Goal: Task Accomplishment & Management: Use online tool/utility

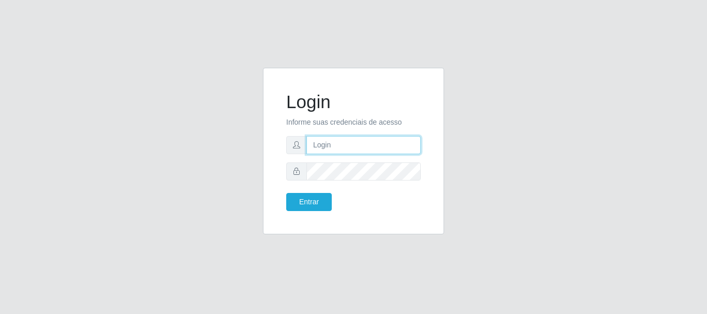
click at [405, 142] on input "text" at bounding box center [364, 145] width 114 height 18
type input "Ubiratan@confglacer"
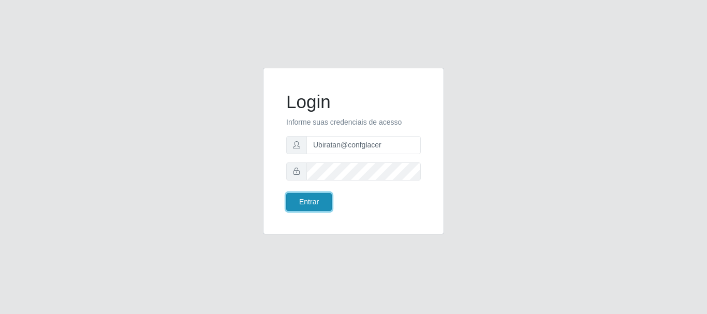
click at [318, 202] on button "Entrar" at bounding box center [309, 202] width 46 height 18
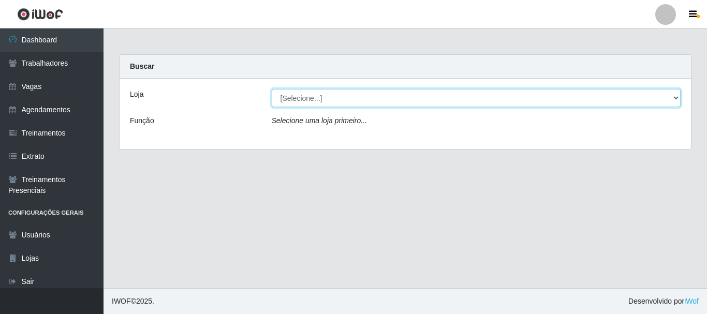
click at [311, 100] on select "[Selecione...] Glace Real Confeitaria" at bounding box center [477, 98] width 410 height 18
select select "445"
click at [272, 89] on select "[Selecione...] Glace Real Confeitaria" at bounding box center [477, 98] width 410 height 18
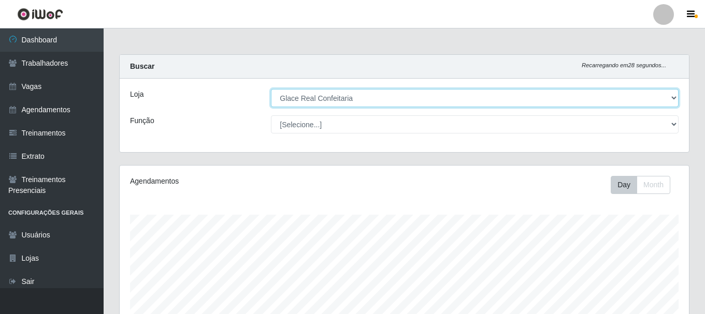
scroll to position [235, 0]
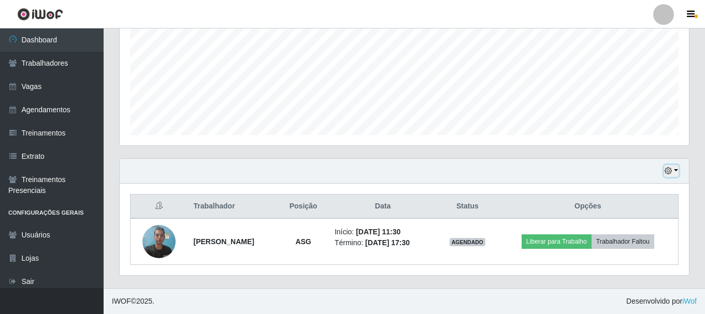
click at [674, 172] on button "button" at bounding box center [671, 171] width 14 height 12
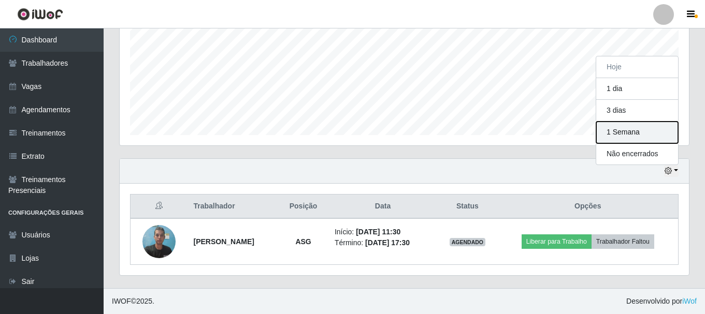
click at [635, 141] on button "1 Semana" at bounding box center [637, 133] width 82 height 22
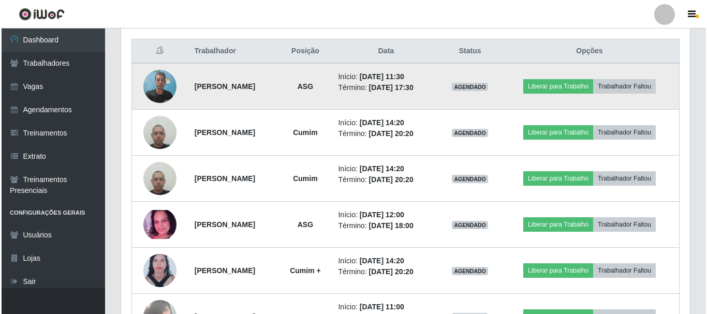
scroll to position [442, 0]
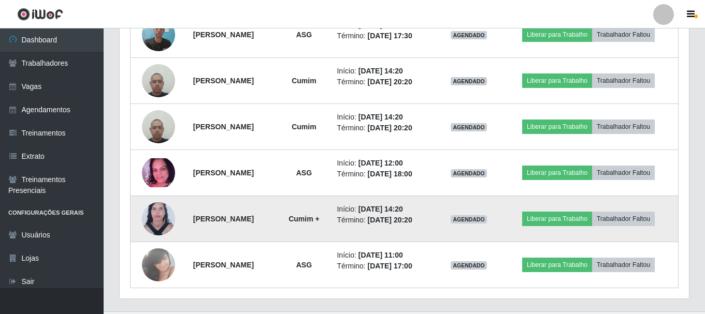
click at [135, 218] on td at bounding box center [158, 219] width 56 height 46
click at [147, 219] on img at bounding box center [158, 219] width 33 height 45
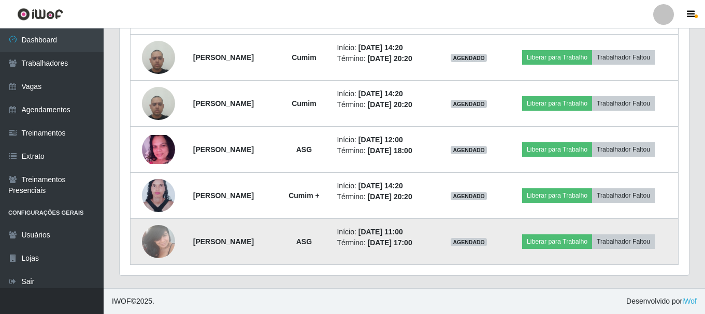
scroll to position [362, 0]
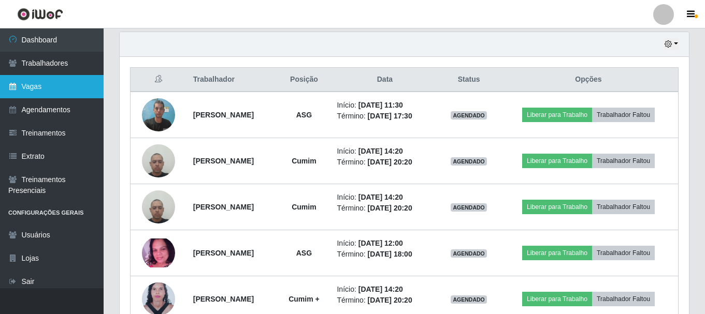
click at [68, 83] on link "Vagas" at bounding box center [52, 86] width 104 height 23
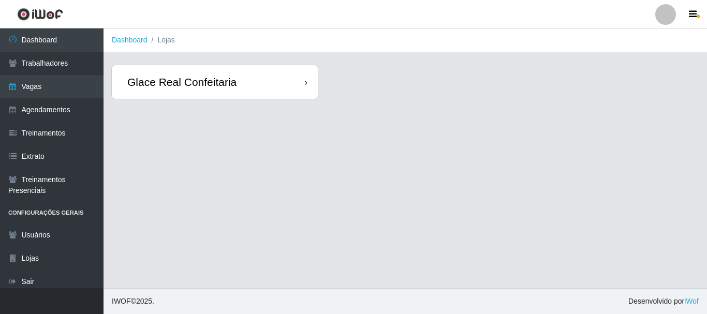
click at [194, 80] on div "Glace Real Confeitaria" at bounding box center [181, 82] width 109 height 13
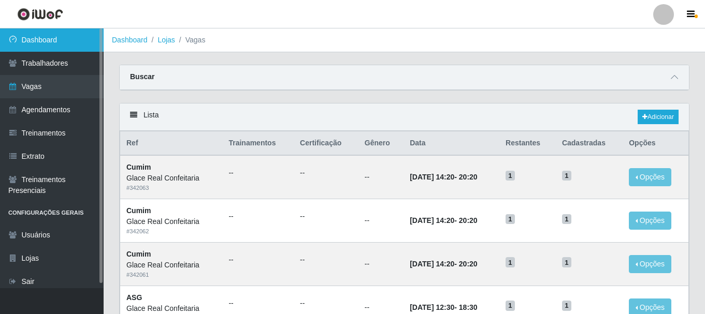
click at [71, 45] on link "Dashboard" at bounding box center [52, 39] width 104 height 23
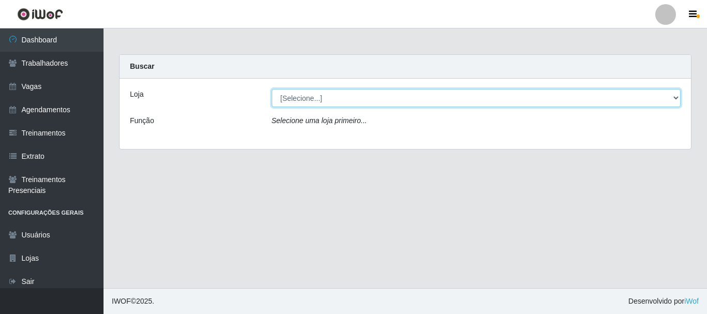
click at [334, 98] on select "[Selecione...] Glace Real Confeitaria" at bounding box center [477, 98] width 410 height 18
select select "445"
click at [272, 89] on select "[Selecione...] Glace Real Confeitaria" at bounding box center [477, 98] width 410 height 18
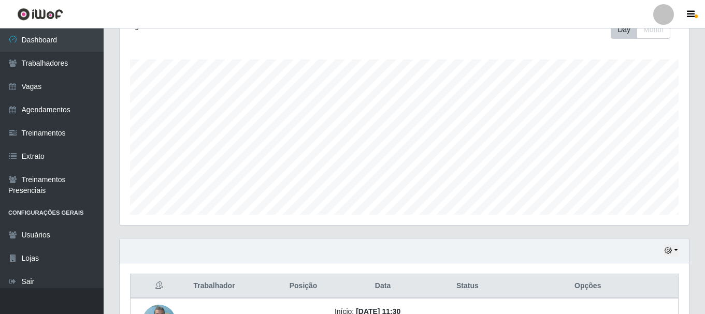
scroll to position [235, 0]
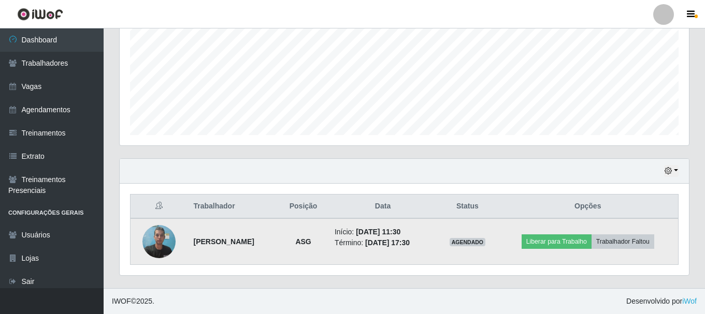
click at [153, 242] on img at bounding box center [158, 242] width 33 height 44
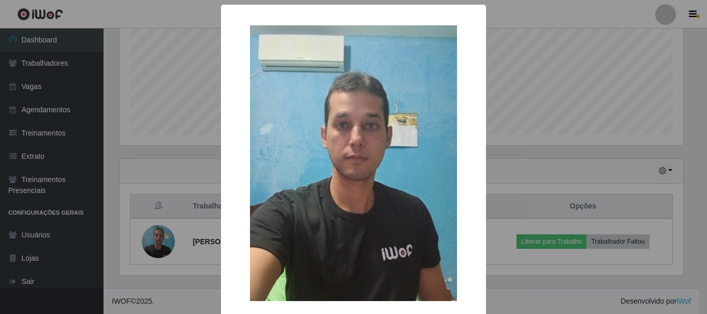
click at [597, 150] on div "× OK Cancel" at bounding box center [353, 157] width 707 height 314
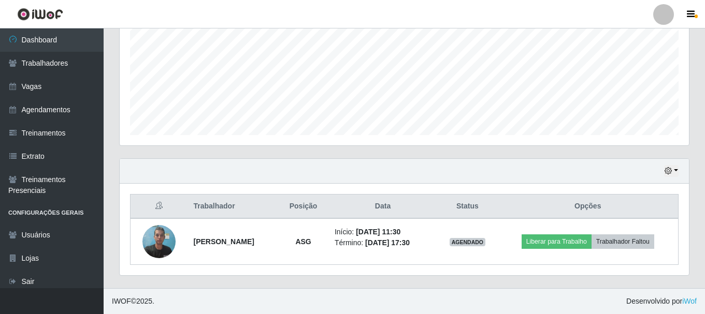
scroll to position [28, 0]
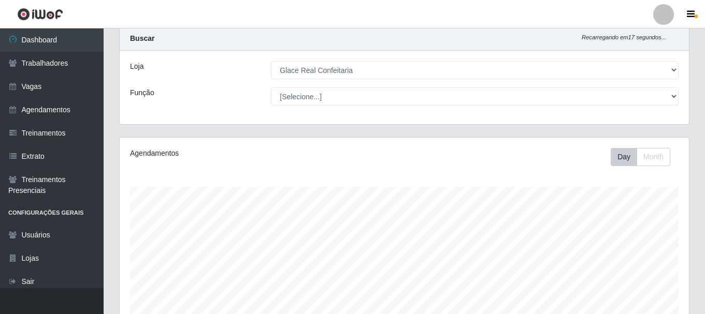
click at [413, 135] on div "Carregando... Buscar Recarregando em 17 segundos... Loja [Selecione...] Glace R…" at bounding box center [404, 81] width 586 height 111
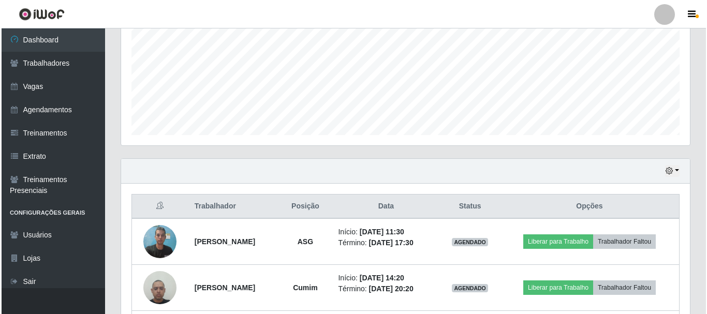
scroll to position [287, 0]
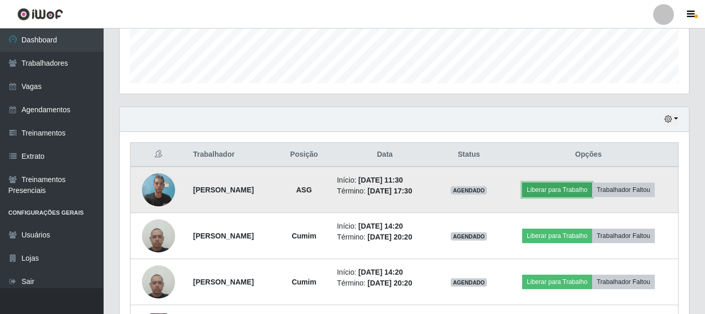
click at [577, 189] on button "Liberar para Trabalho" at bounding box center [557, 190] width 70 height 14
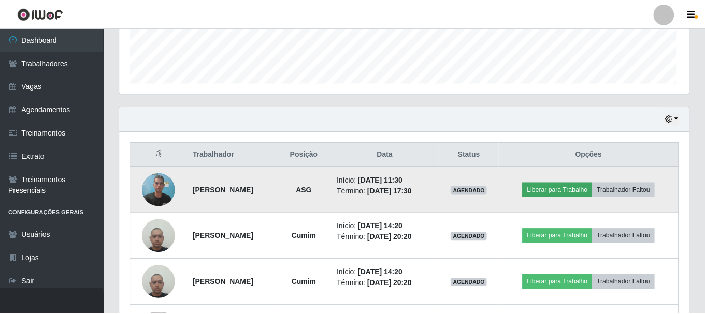
scroll to position [215, 564]
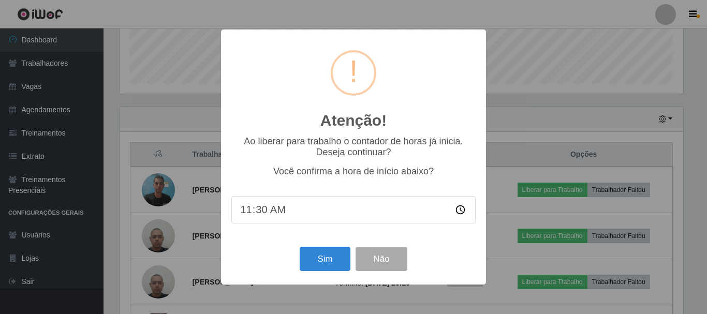
click at [261, 219] on input "11:30" at bounding box center [353, 209] width 244 height 27
click at [316, 259] on button "Sim" at bounding box center [325, 259] width 50 height 24
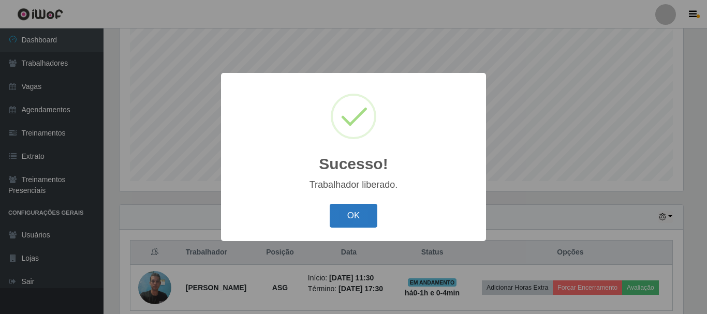
click at [370, 211] on button "OK" at bounding box center [354, 216] width 48 height 24
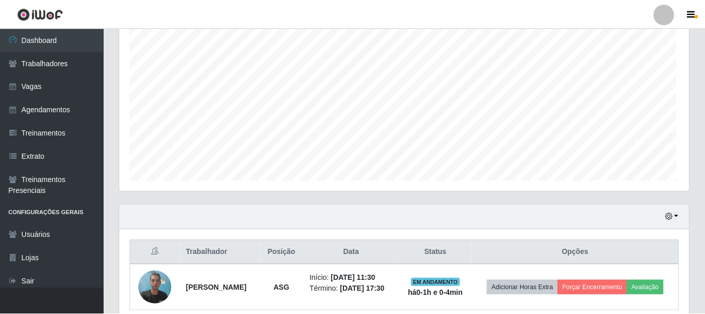
scroll to position [215, 569]
